Goal: Task Accomplishment & Management: Use online tool/utility

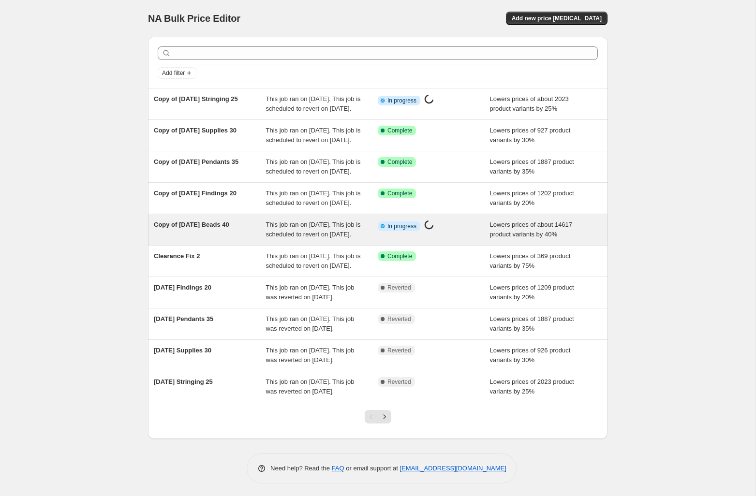
click at [163, 228] on span "Copy of [DATE] Beads 40" at bounding box center [191, 224] width 75 height 7
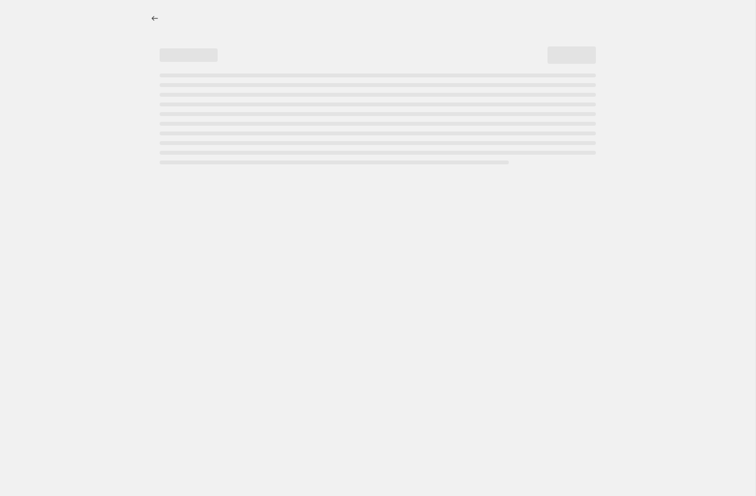
select select "percentage"
select select "not_equal"
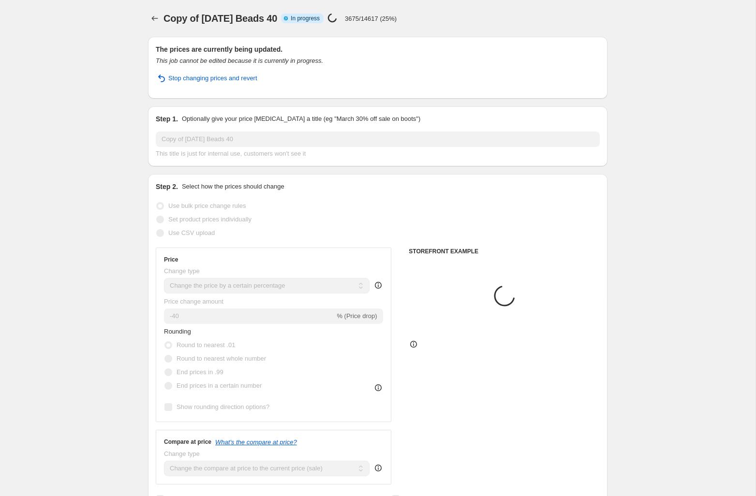
select select "collection"
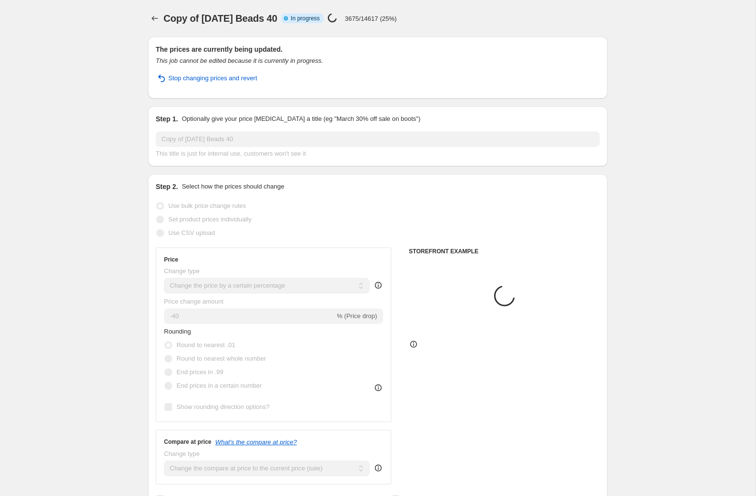
select select "tag"
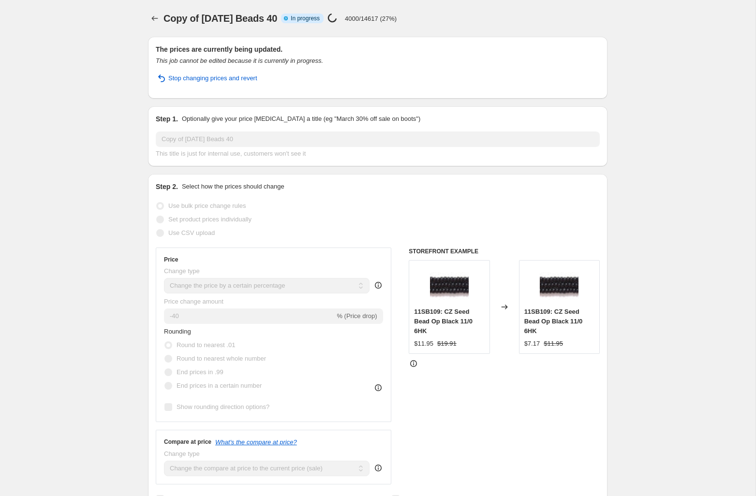
select select "percentage"
select select "tag"
select select "not_equal"
select select "tag"
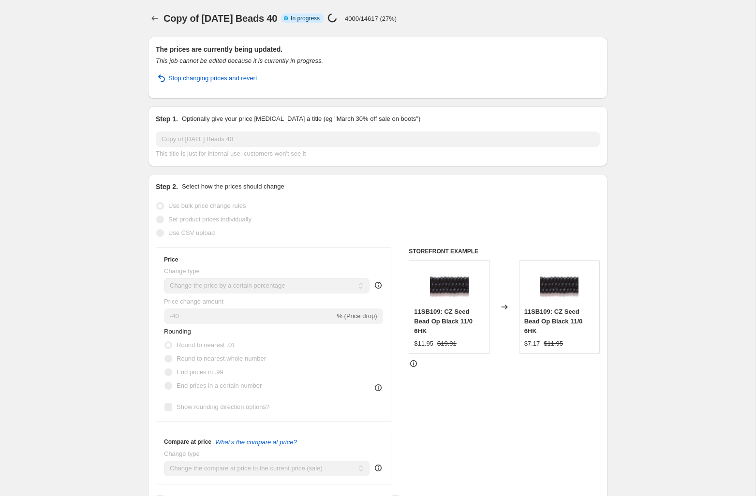
select select "not_equal"
select select "tag"
select select "not_equal"
select select "collection"
select select "not_equal"
